Goal: Find specific page/section: Find specific page/section

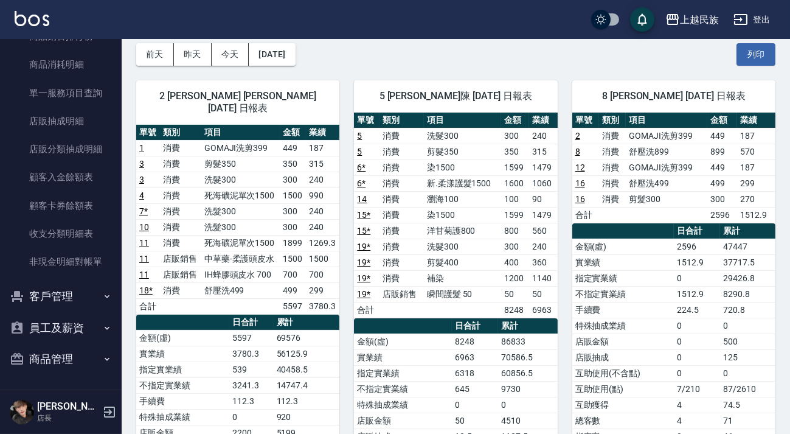
scroll to position [221, 0]
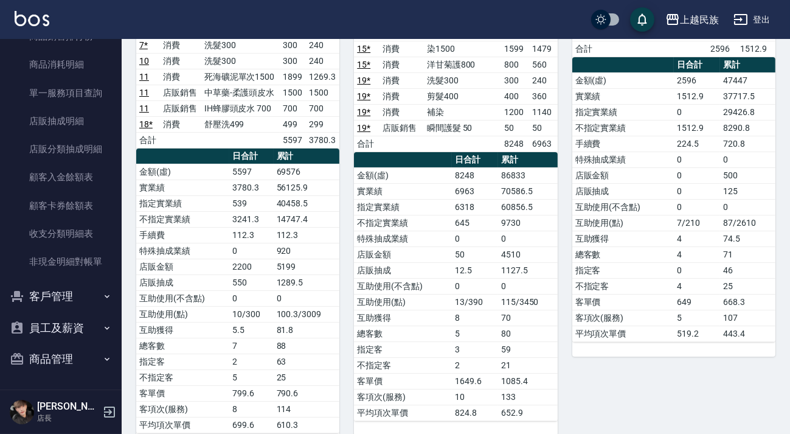
click at [78, 296] on button "客戶管理" at bounding box center [61, 296] width 112 height 32
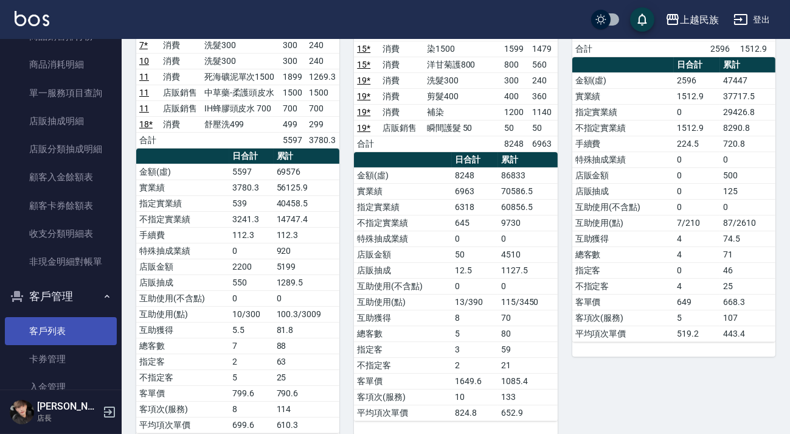
scroll to position [495, 0]
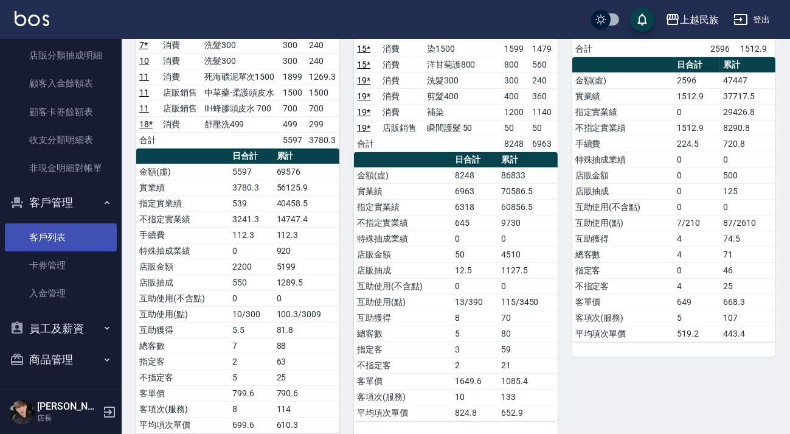
click at [72, 237] on link "客戶列表" at bounding box center [61, 237] width 112 height 28
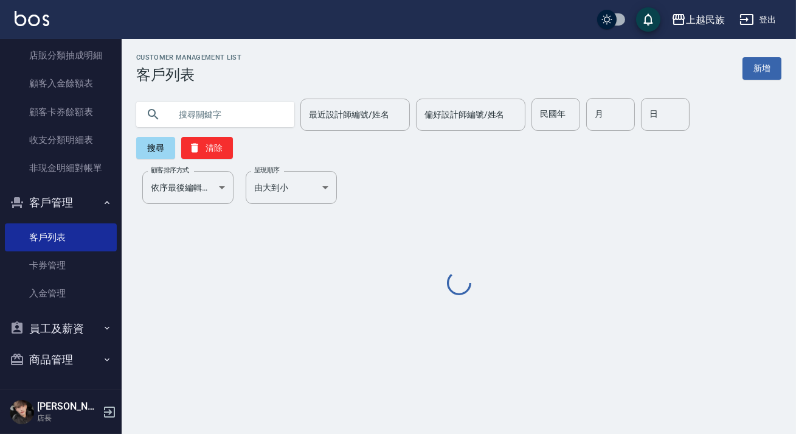
click at [227, 114] on input "text" at bounding box center [227, 114] width 114 height 33
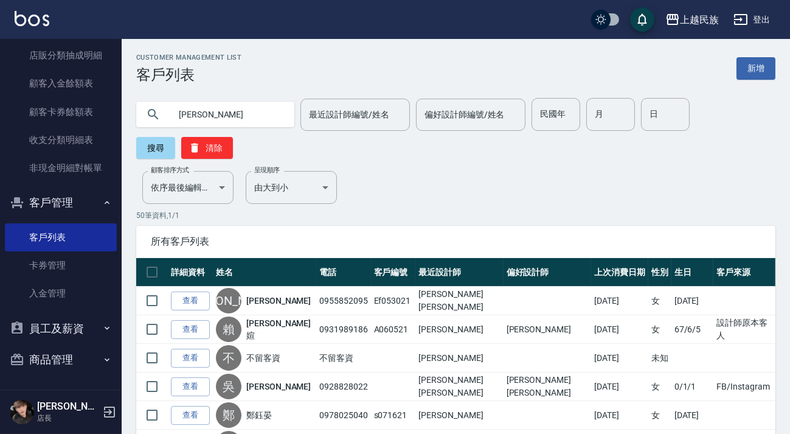
type input "[PERSON_NAME]"
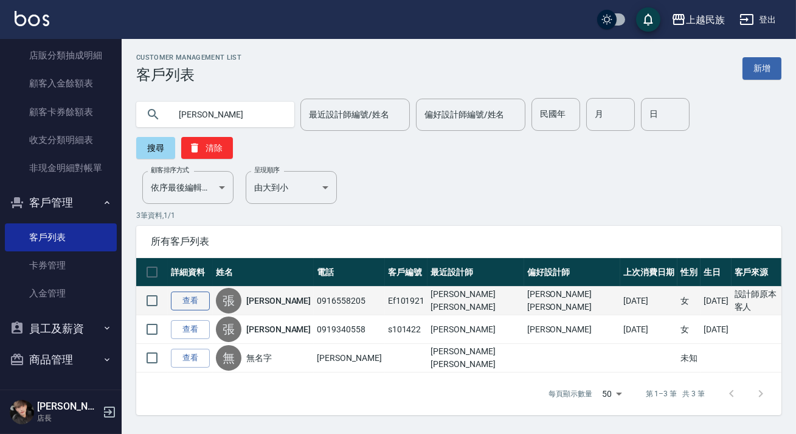
click at [186, 305] on link "查看" at bounding box center [190, 300] width 39 height 19
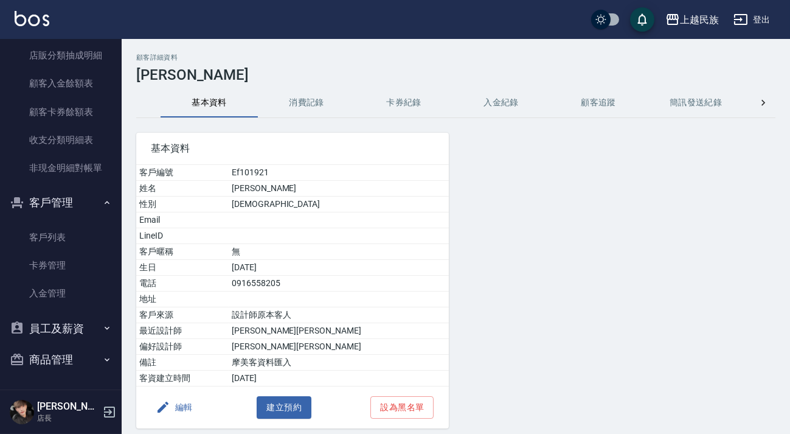
click at [474, 102] on button "入金紀錄" at bounding box center [501, 102] width 97 height 29
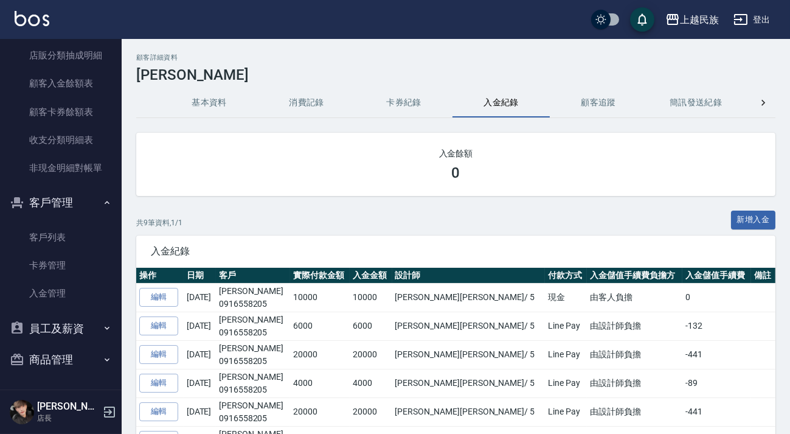
click at [209, 100] on button "基本資料" at bounding box center [209, 102] width 97 height 29
